Goal: Navigation & Orientation: Find specific page/section

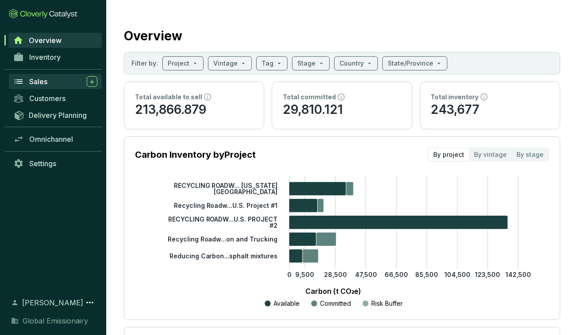
click at [43, 79] on span "Sales" at bounding box center [38, 81] width 18 height 9
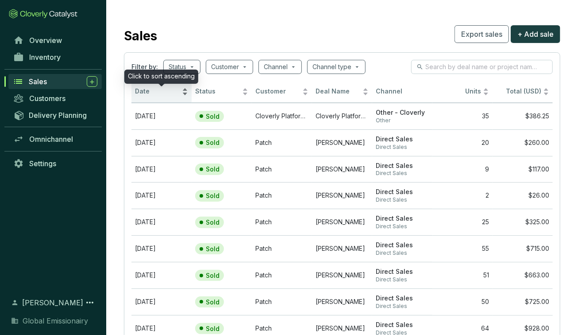
click at [158, 91] on span "Date" at bounding box center [157, 91] width 45 height 8
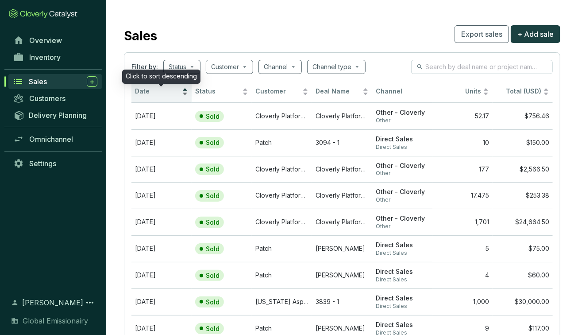
click at [158, 91] on span "Date" at bounding box center [157, 91] width 45 height 8
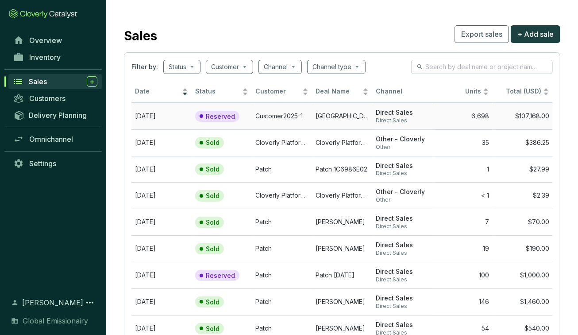
click at [276, 113] on td "Customer2025-1" at bounding box center [282, 116] width 60 height 27
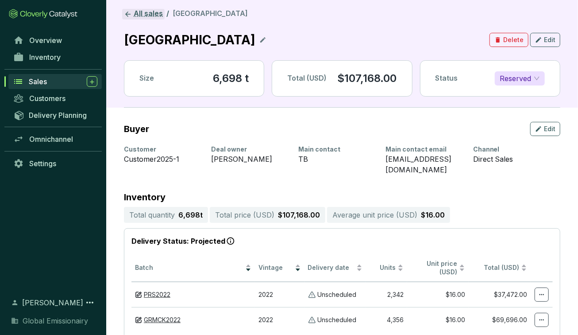
click at [127, 16] on icon at bounding box center [128, 14] width 8 height 8
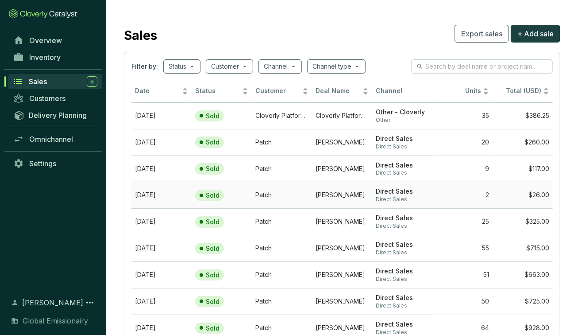
scroll to position [1, 0]
click at [344, 116] on td "Cloverly Platform AM[DATE]" at bounding box center [342, 115] width 60 height 27
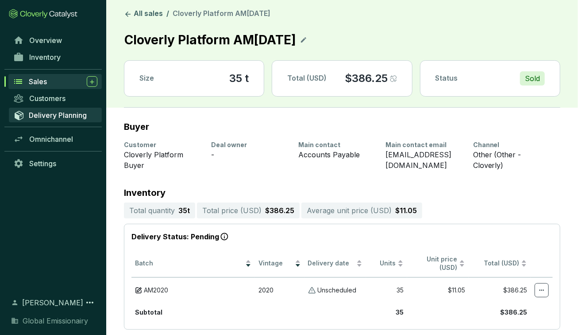
click at [59, 113] on span "Delivery Planning" at bounding box center [58, 115] width 58 height 9
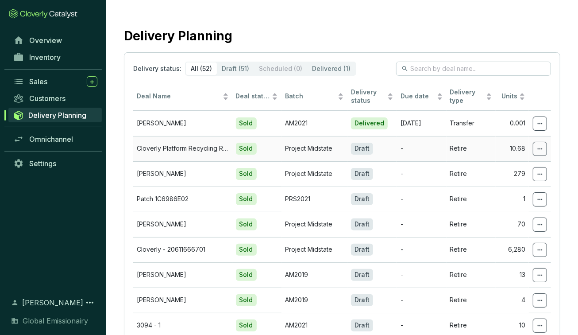
click at [319, 145] on td "Project Midstate" at bounding box center [315, 148] width 66 height 25
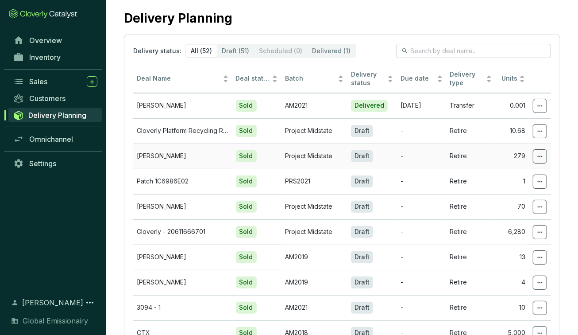
scroll to position [14, 0]
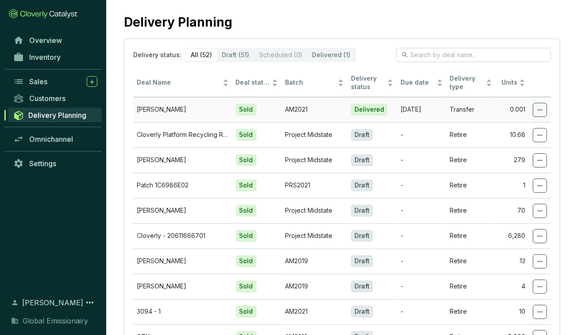
click at [310, 108] on td "AM2021" at bounding box center [315, 109] width 66 height 25
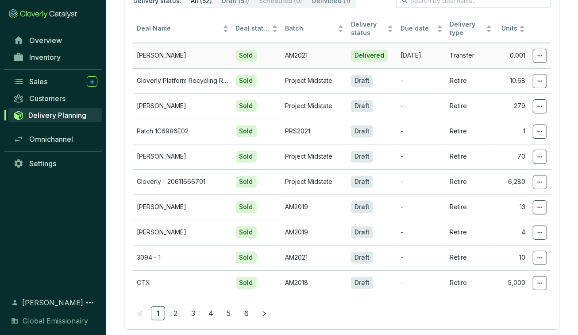
scroll to position [82, 0]
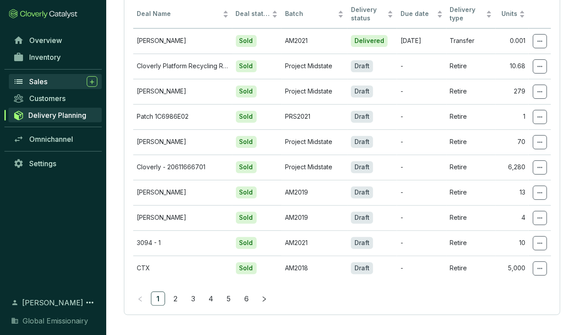
click at [59, 81] on div "Sales" at bounding box center [63, 81] width 68 height 11
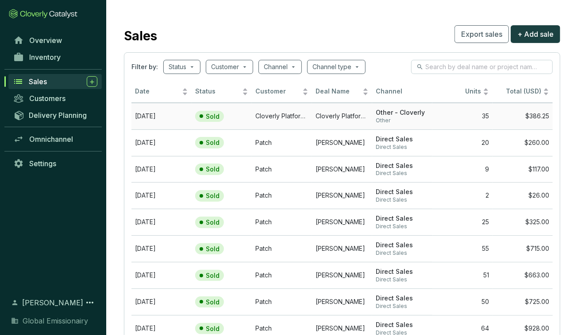
click at [141, 116] on td "[DATE]" at bounding box center [162, 116] width 60 height 27
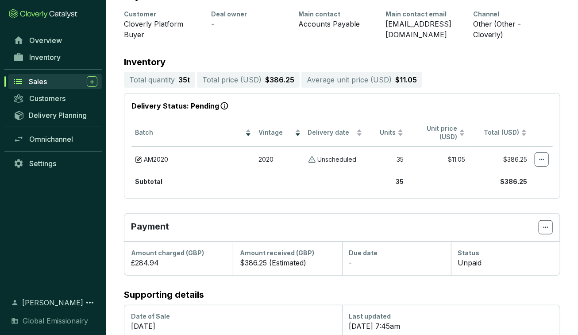
scroll to position [131, 0]
click at [316, 157] on section "Unscheduled" at bounding box center [335, 159] width 54 height 8
click at [542, 161] on icon at bounding box center [542, 159] width 7 height 11
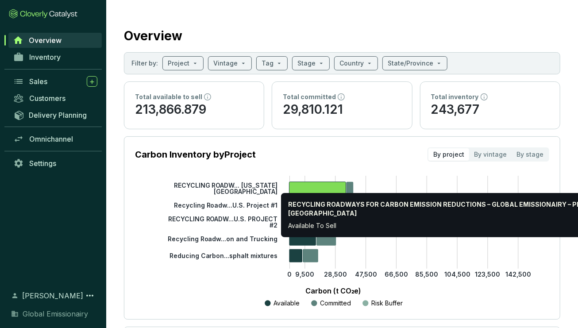
click at [320, 188] on icon at bounding box center [318, 188] width 57 height 13
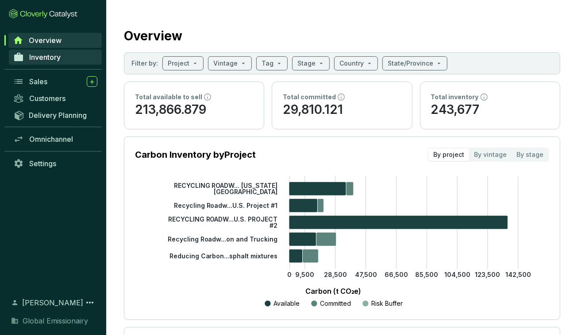
click at [54, 58] on span "Inventory" at bounding box center [44, 57] width 31 height 9
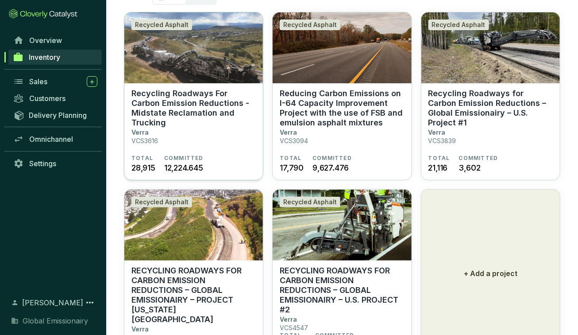
scroll to position [78, 0]
